Goal: Feedback & Contribution: Submit feedback/report problem

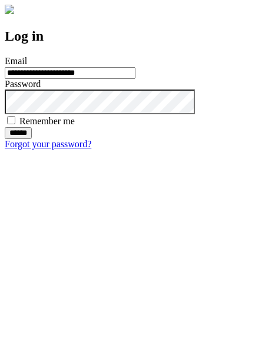
type input "**********"
click at [32, 139] on input "******" at bounding box center [18, 133] width 27 height 12
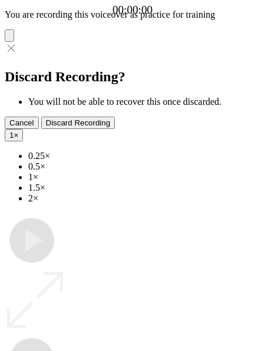
type input "**********"
